Goal: Task Accomplishment & Management: Manage account settings

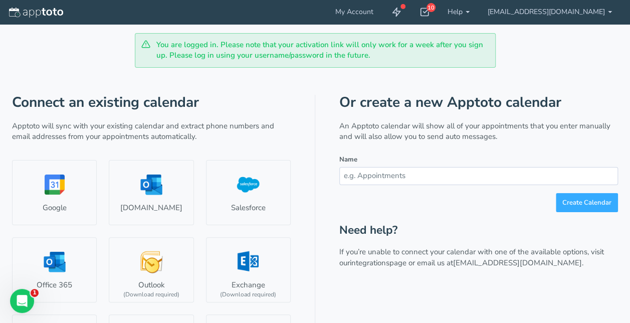
click at [489, 202] on div "Create Calendar" at bounding box center [478, 203] width 279 height 20
click at [569, 19] on link "[EMAIL_ADDRESS][DOMAIN_NAME]" at bounding box center [550, 12] width 142 height 24
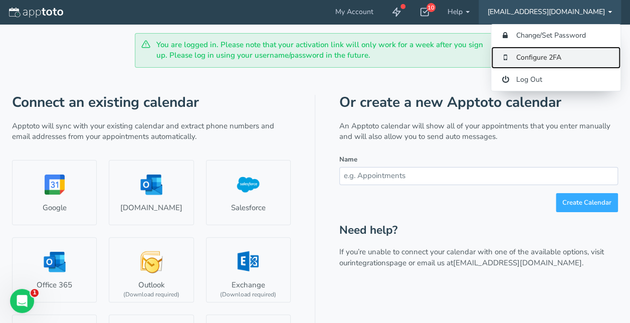
click at [544, 57] on link "Configure 2FA" at bounding box center [555, 58] width 129 height 22
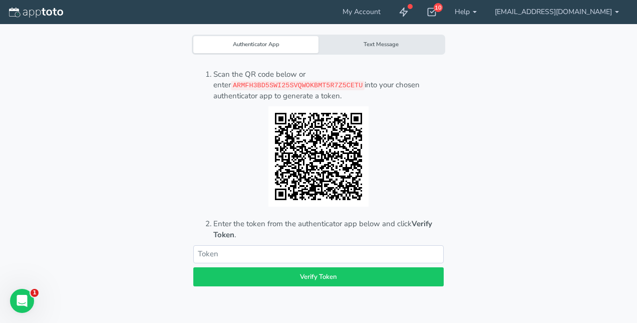
click at [569, 184] on div "Authenticator App Text Message Scan the QR code below or enter ARMFH3BD5SWI25SV…" at bounding box center [318, 161] width 613 height 323
click at [319, 258] on input "text" at bounding box center [318, 254] width 251 height 18
click at [536, 249] on div "Authenticator App Text Message Scan the QR code below or enter ARMFH3BD5SWI25SV…" at bounding box center [318, 161] width 613 height 323
click at [275, 254] on input "text" at bounding box center [318, 254] width 251 height 18
paste input "113828"
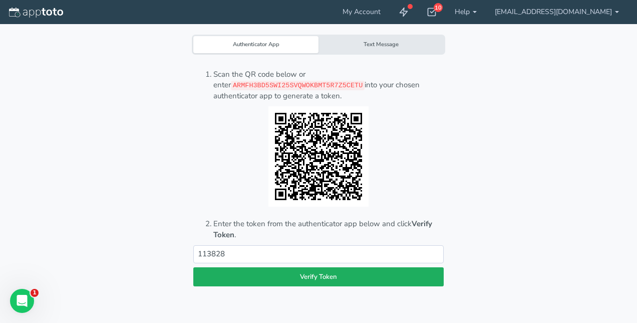
type input "113828"
click at [285, 278] on button "Verify Token" at bounding box center [318, 277] width 251 height 20
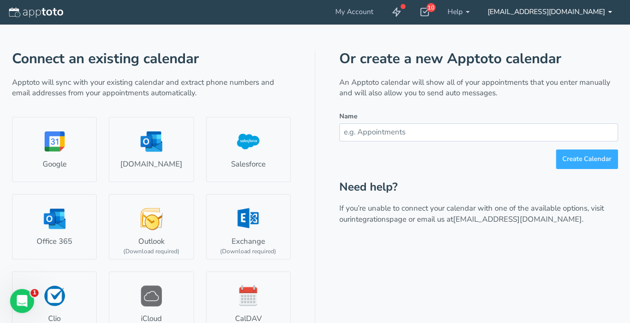
click at [553, 6] on link "[EMAIL_ADDRESS][DOMAIN_NAME]" at bounding box center [550, 12] width 142 height 24
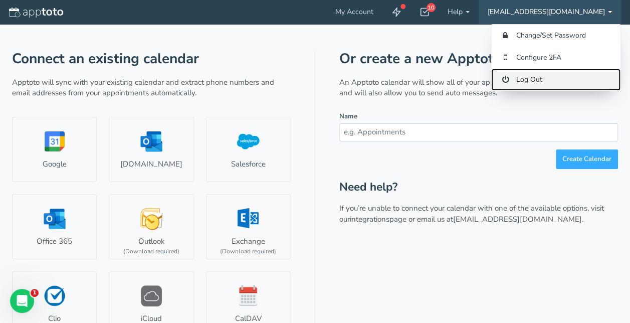
click at [523, 77] on link "Log Out" at bounding box center [555, 80] width 129 height 22
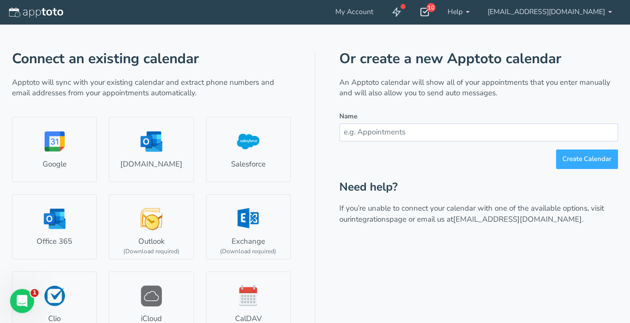
click at [429, 13] on icon at bounding box center [424, 12] width 10 height 10
click at [457, 262] on div "Or create a new Apptoto calendar An Apptoto calendar will show all of your appo…" at bounding box center [478, 235] width 279 height 368
click at [576, 20] on link "[EMAIL_ADDRESS][DOMAIN_NAME]" at bounding box center [550, 12] width 142 height 24
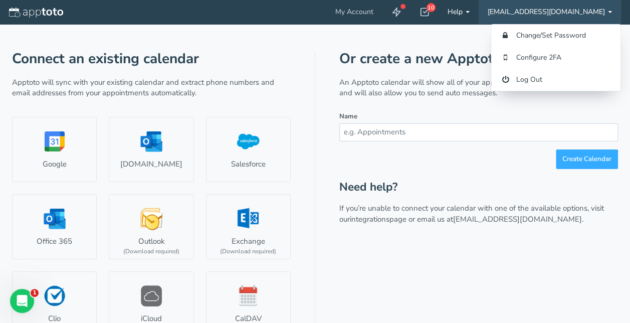
click at [479, 6] on link "Help" at bounding box center [458, 12] width 40 height 24
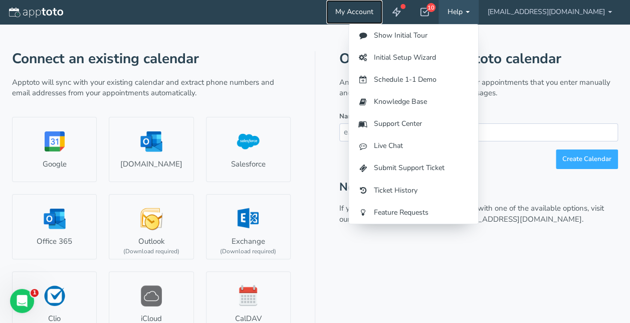
click at [382, 7] on link "My Account" at bounding box center [354, 12] width 56 height 24
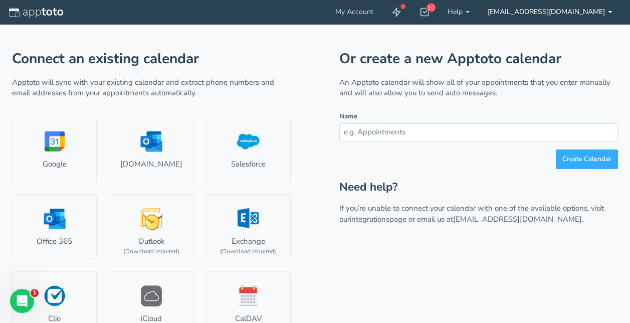
click at [572, 10] on link "[EMAIL_ADDRESS][DOMAIN_NAME]" at bounding box center [550, 12] width 142 height 24
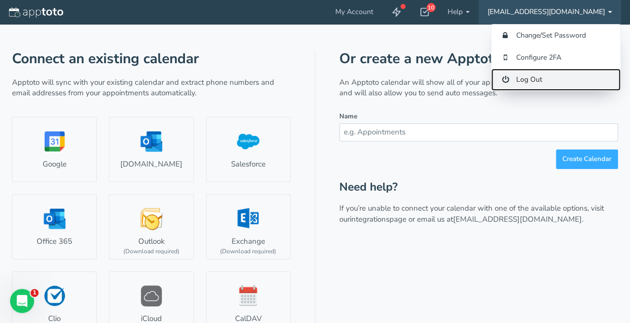
click at [534, 74] on link "Log Out" at bounding box center [555, 80] width 129 height 22
